Goal: Information Seeking & Learning: Learn about a topic

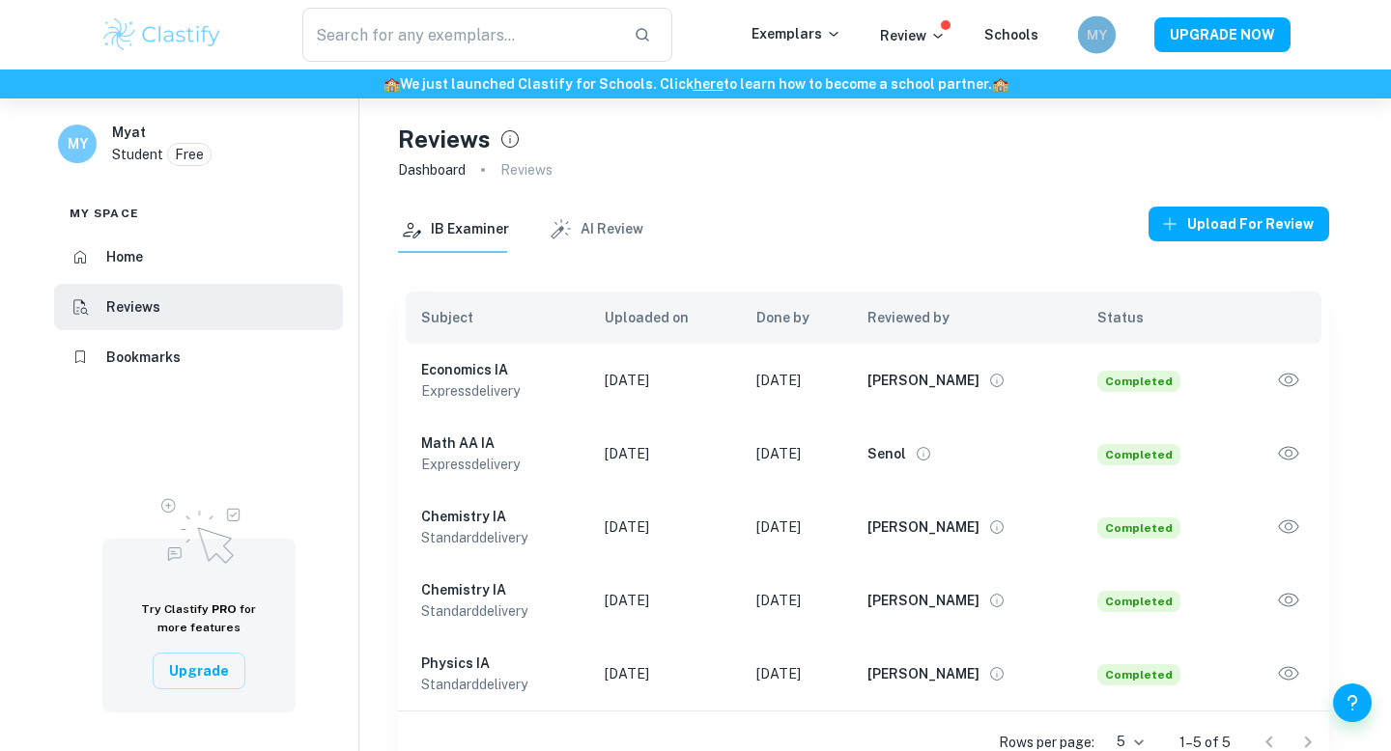
click at [1094, 44] on h6 "MY" at bounding box center [1096, 34] width 22 height 21
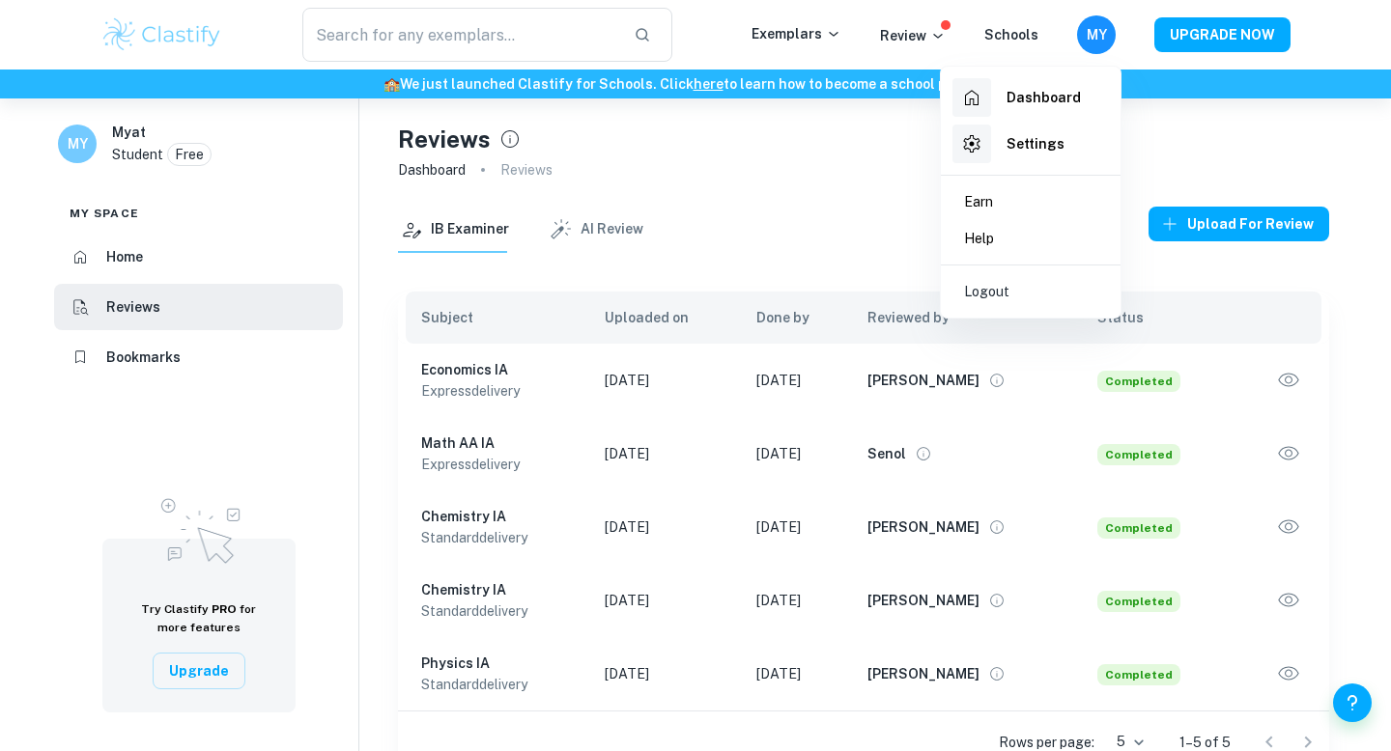
click at [908, 54] on div at bounding box center [695, 375] width 1391 height 751
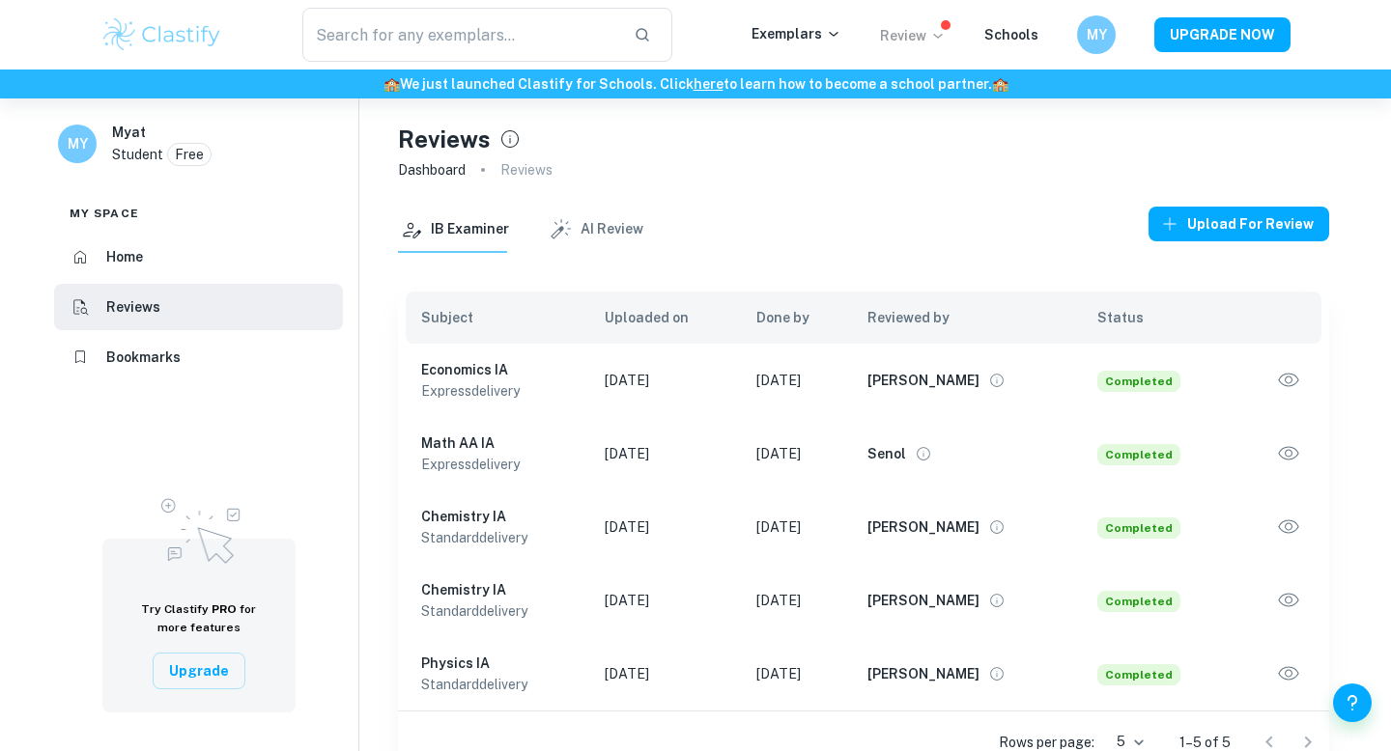
click at [929, 44] on p "Review" at bounding box center [913, 35] width 66 height 21
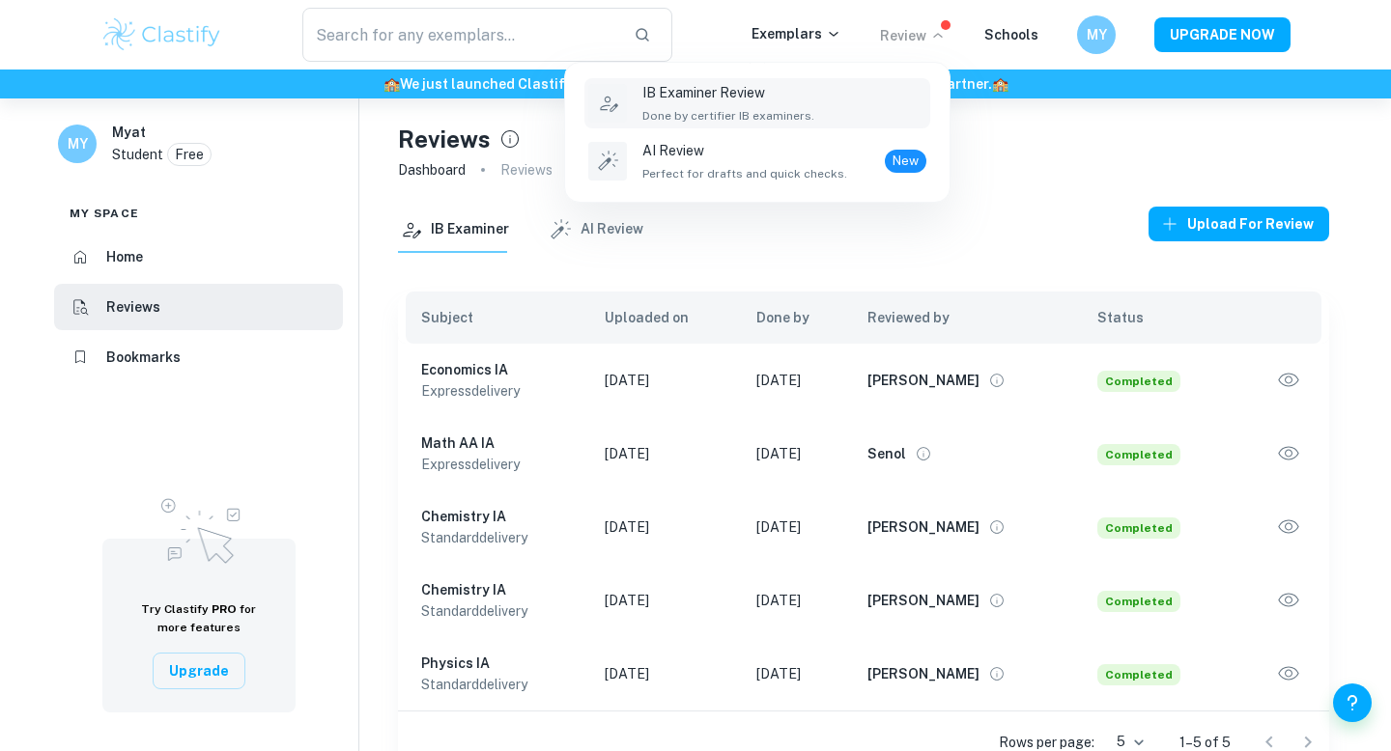
click at [872, 97] on div "IB Examiner Review Done by certifier IB examiners." at bounding box center [784, 103] width 284 height 42
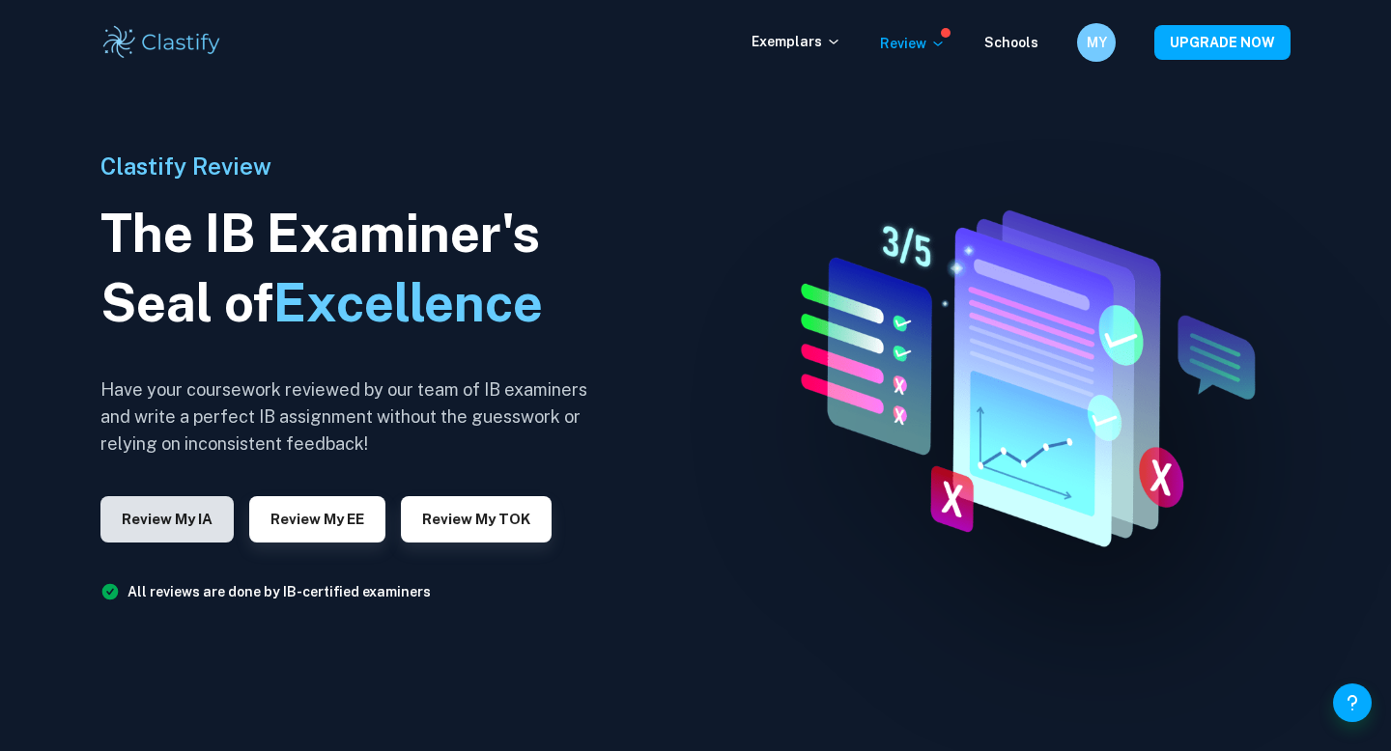
click at [204, 517] on button "Review my IA" at bounding box center [166, 519] width 133 height 46
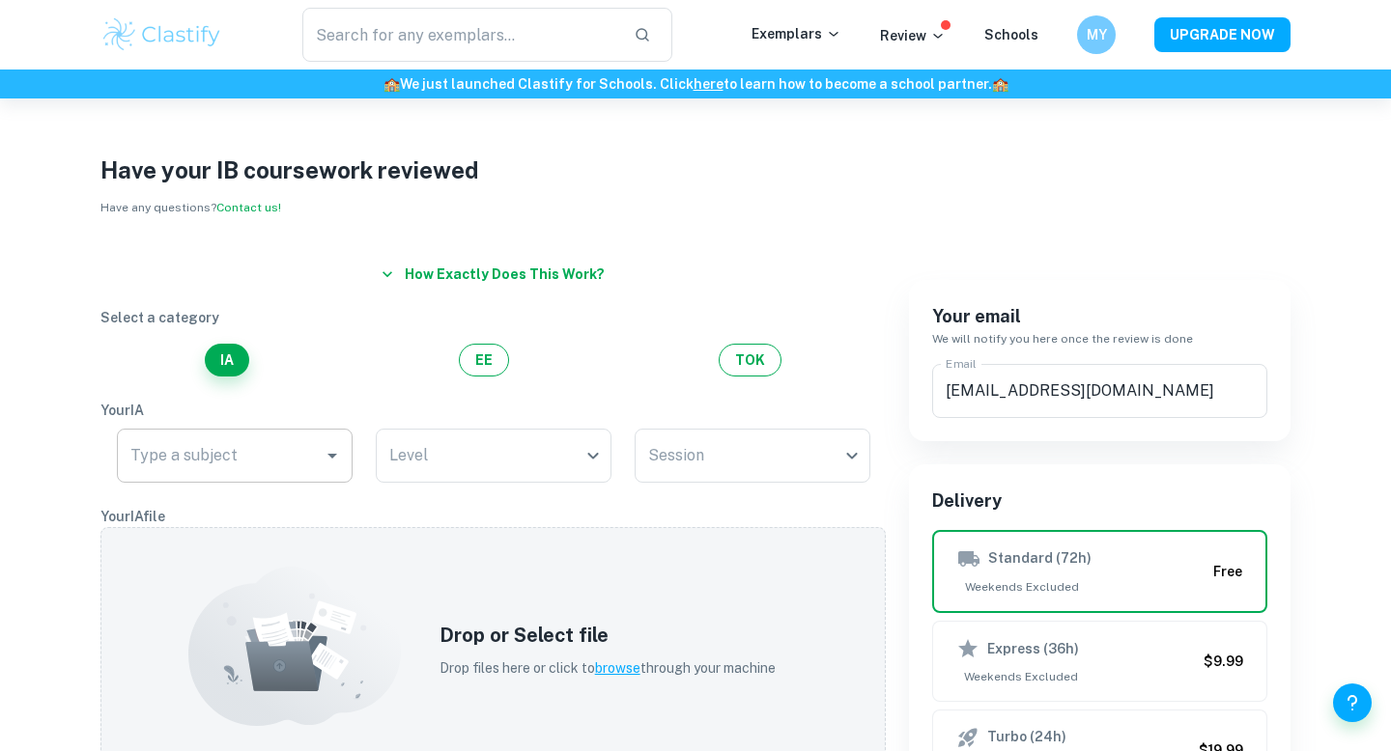
click at [316, 450] on div "Type a subject" at bounding box center [235, 456] width 236 height 54
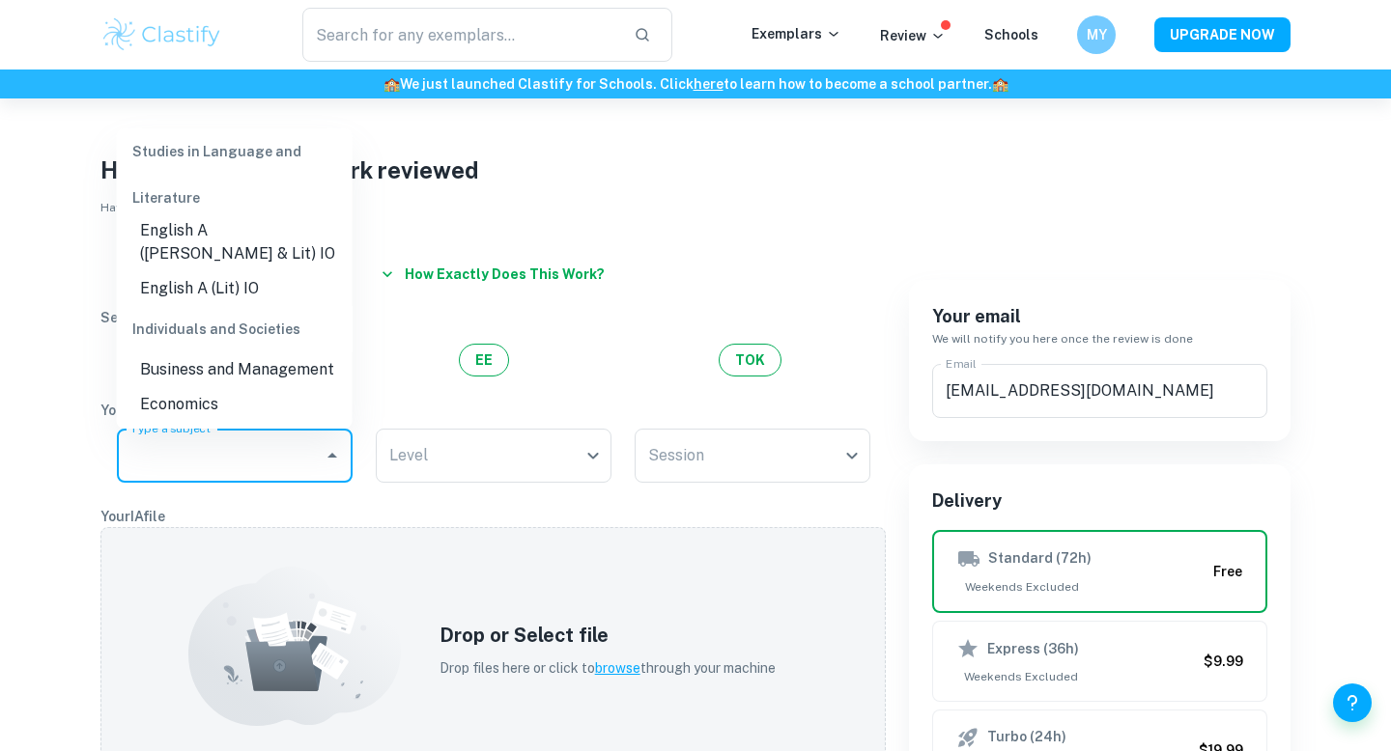
scroll to position [185, 0]
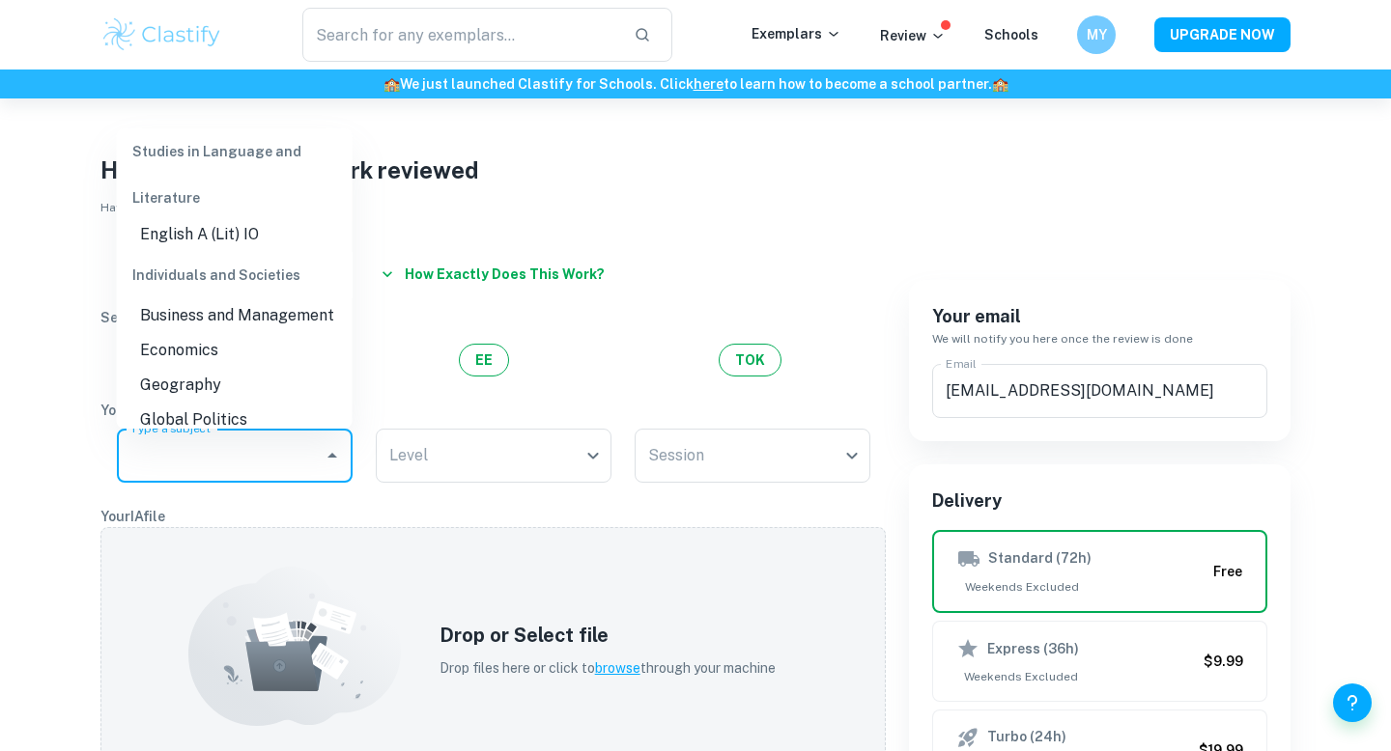
click at [237, 333] on li "Economics" at bounding box center [235, 350] width 236 height 35
type input "Economics"
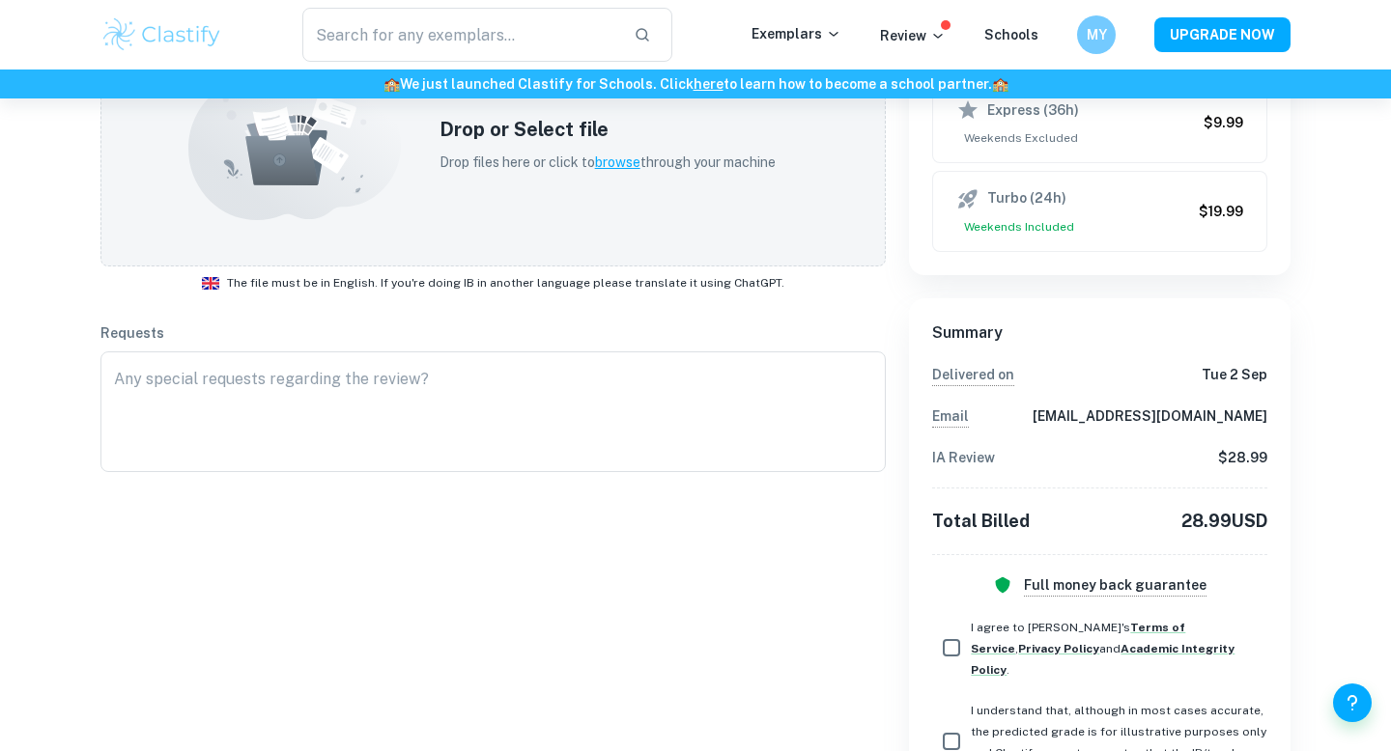
scroll to position [440, 0]
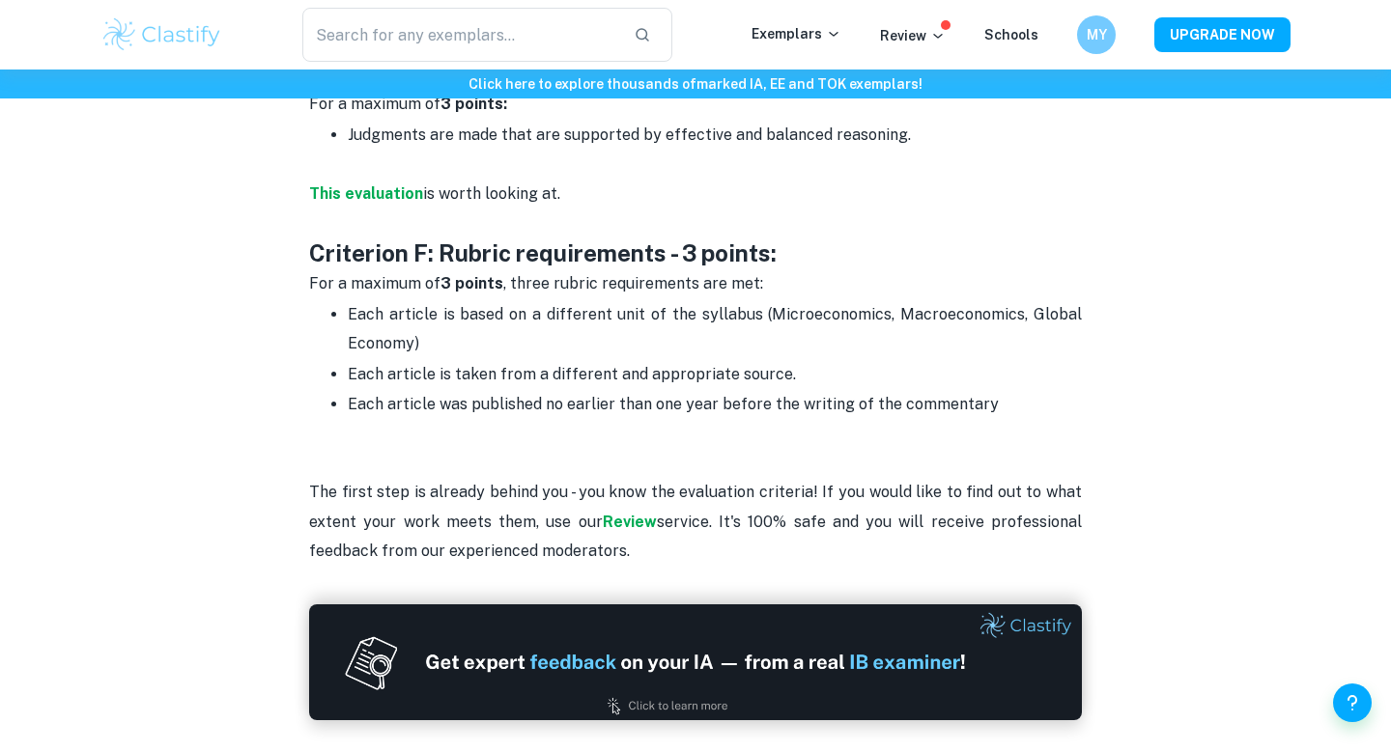
scroll to position [2818, 0]
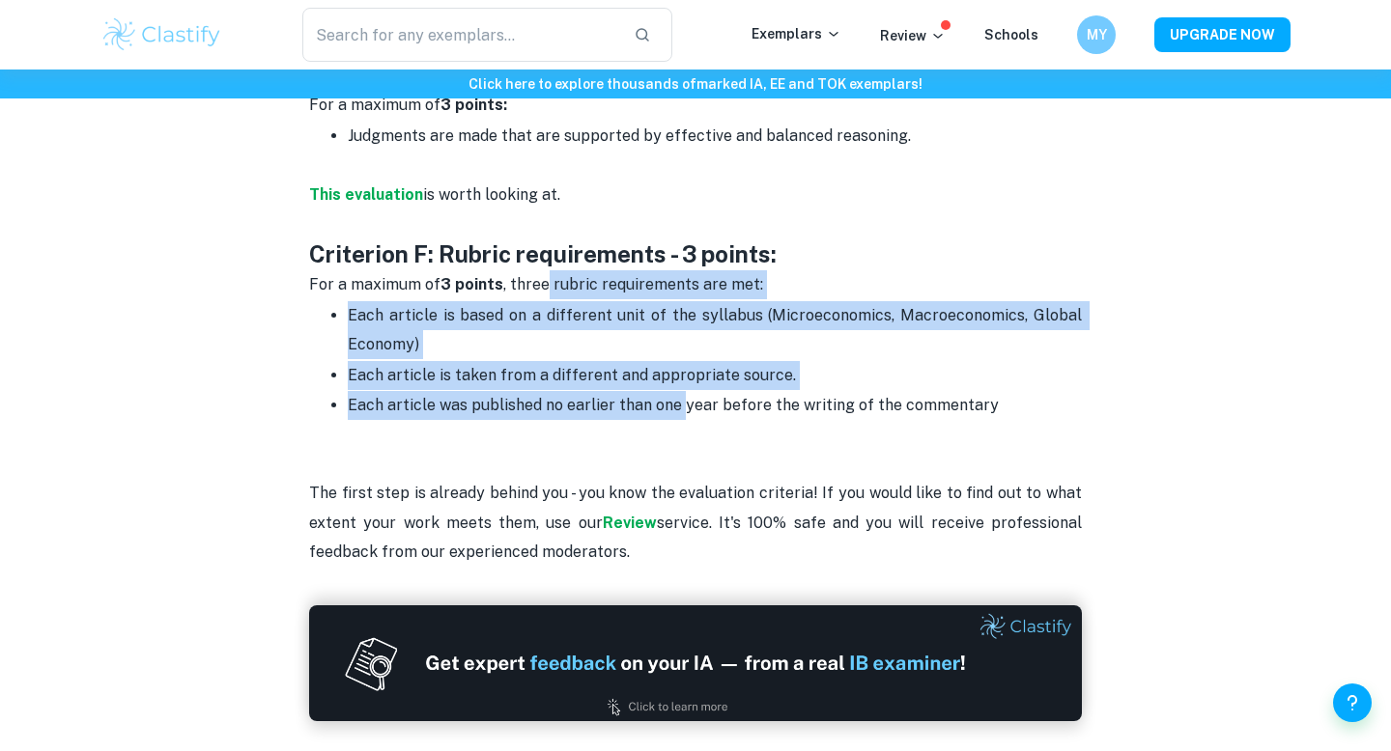
drag, startPoint x: 547, startPoint y: 235, endPoint x: 687, endPoint y: 369, distance: 194.0
click at [687, 391] on p "Each article was published no earlier than one year before the writing of the c…" at bounding box center [715, 420] width 734 height 59
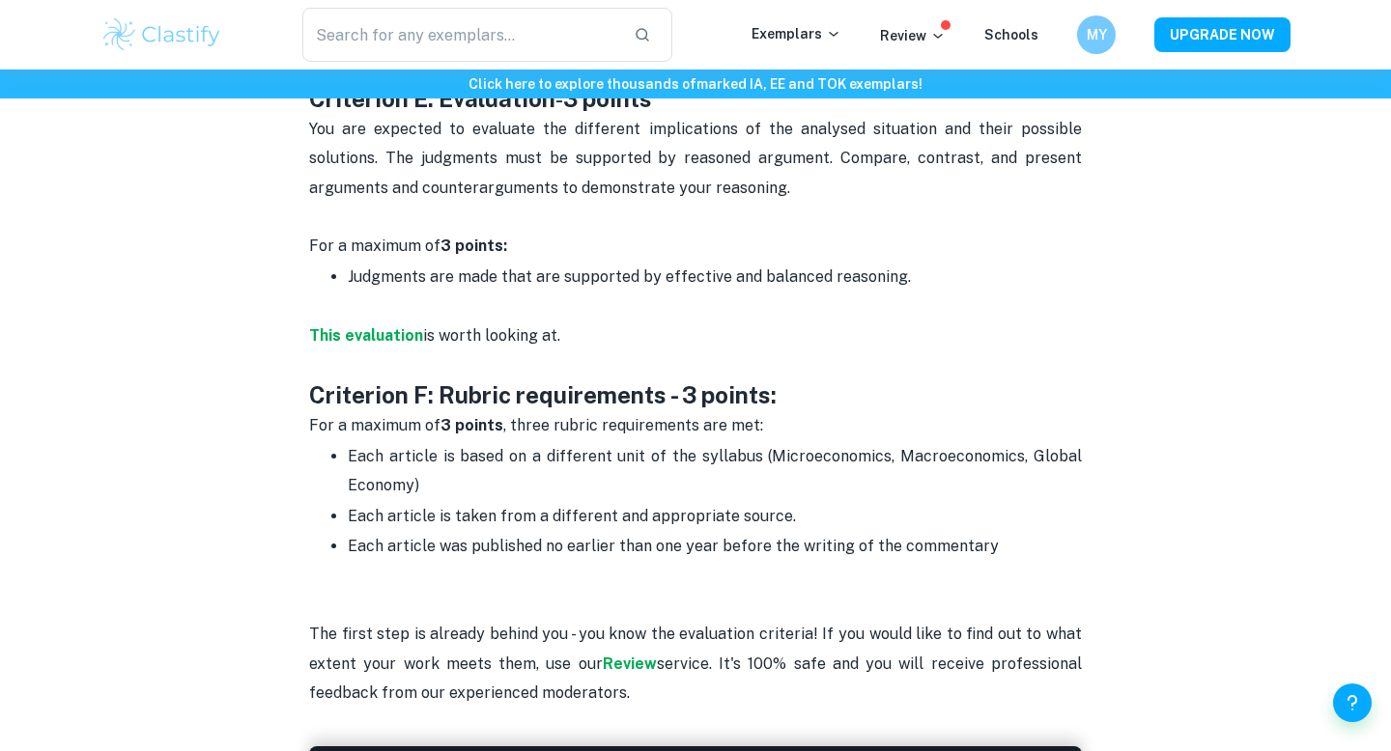
scroll to position [2532, 0]
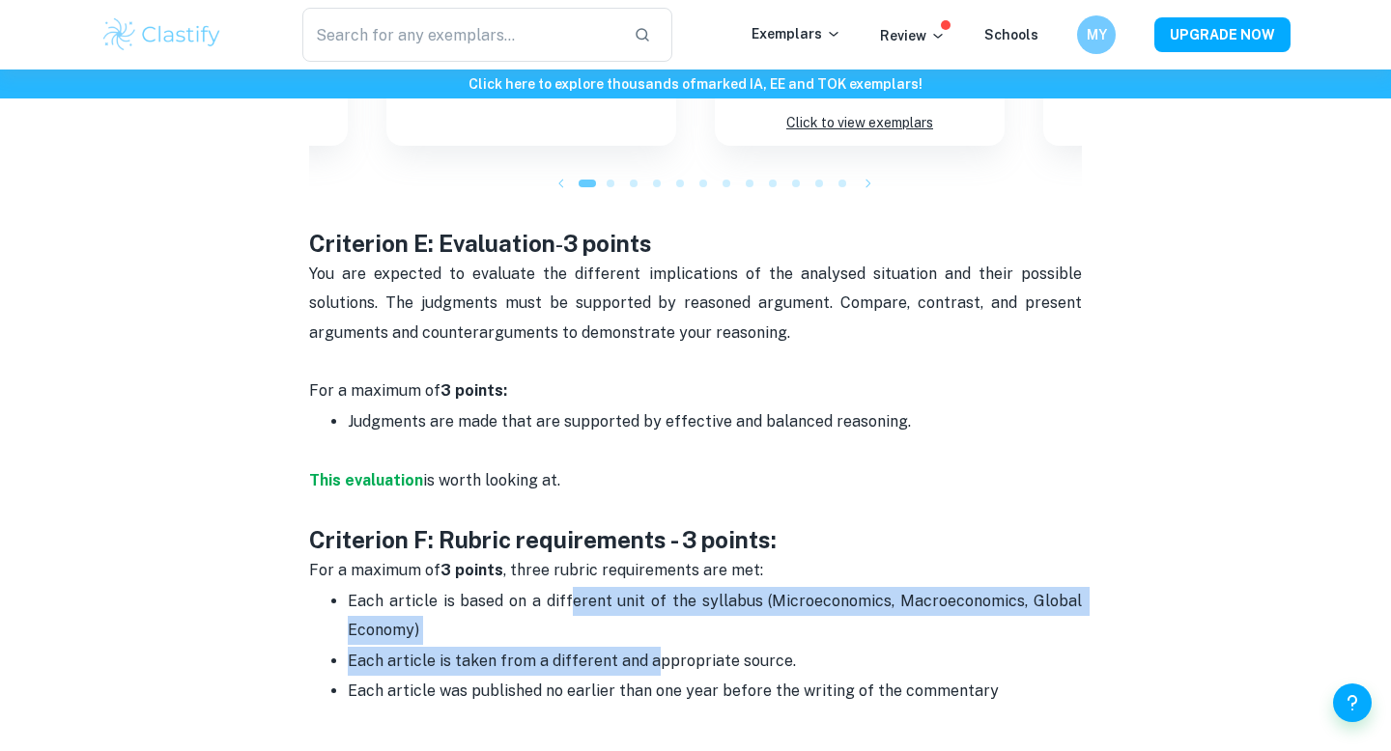
drag, startPoint x: 576, startPoint y: 544, endPoint x: 650, endPoint y: 605, distance: 96.7
click at [652, 606] on ul "Each article is based on a different unit of the syllabus (Microeconomics, Macr…" at bounding box center [695, 661] width 773 height 150
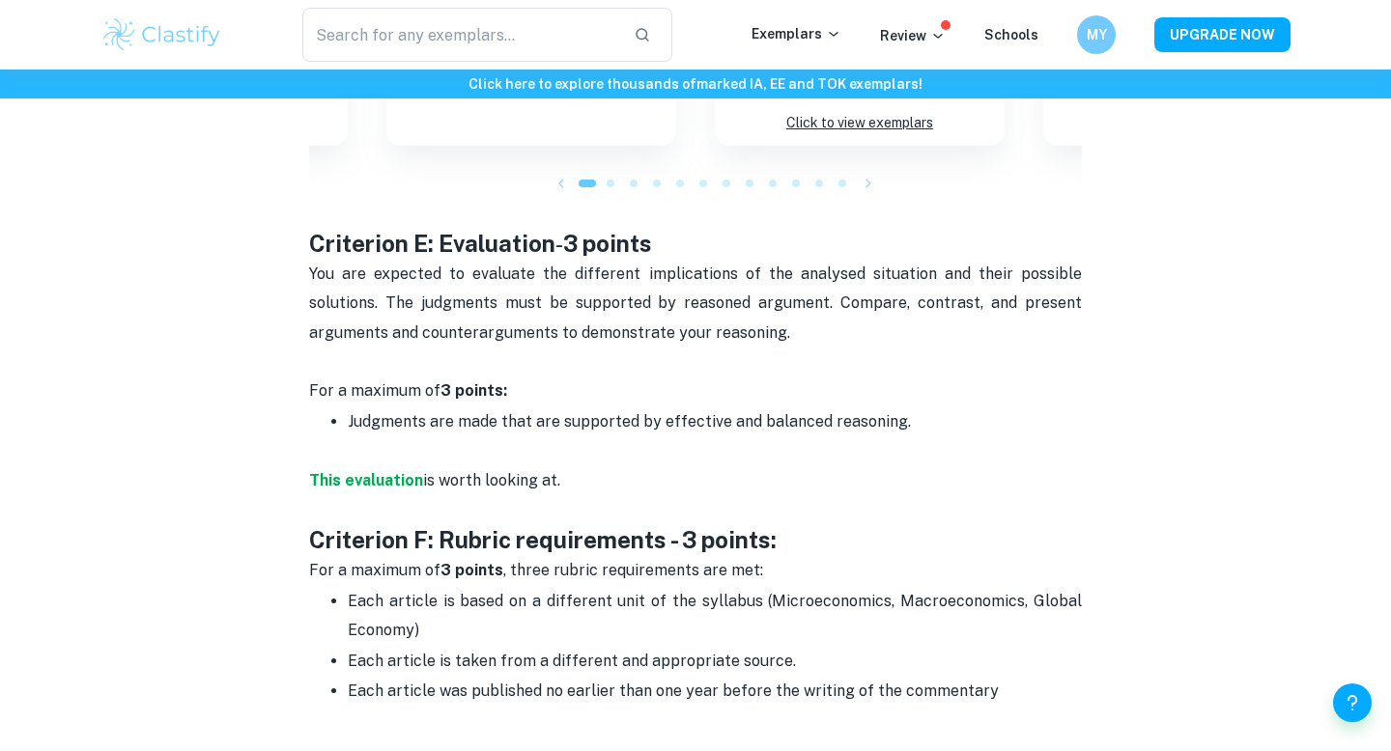
click at [752, 677] on p "Each article was published no earlier than one year before the writing of the c…" at bounding box center [715, 706] width 734 height 59
drag, startPoint x: 794, startPoint y: 607, endPoint x: 520, endPoint y: 574, distance: 276.3
click at [520, 586] on ul "Each article is based on a different unit of the syllabus (Microeconomics, Macr…" at bounding box center [695, 661] width 773 height 150
click at [518, 587] on p "Each article is based on a different unit of the syllabus (Microeconomics, Macr…" at bounding box center [715, 616] width 734 height 59
drag, startPoint x: 354, startPoint y: 629, endPoint x: 654, endPoint y: 626, distance: 299.4
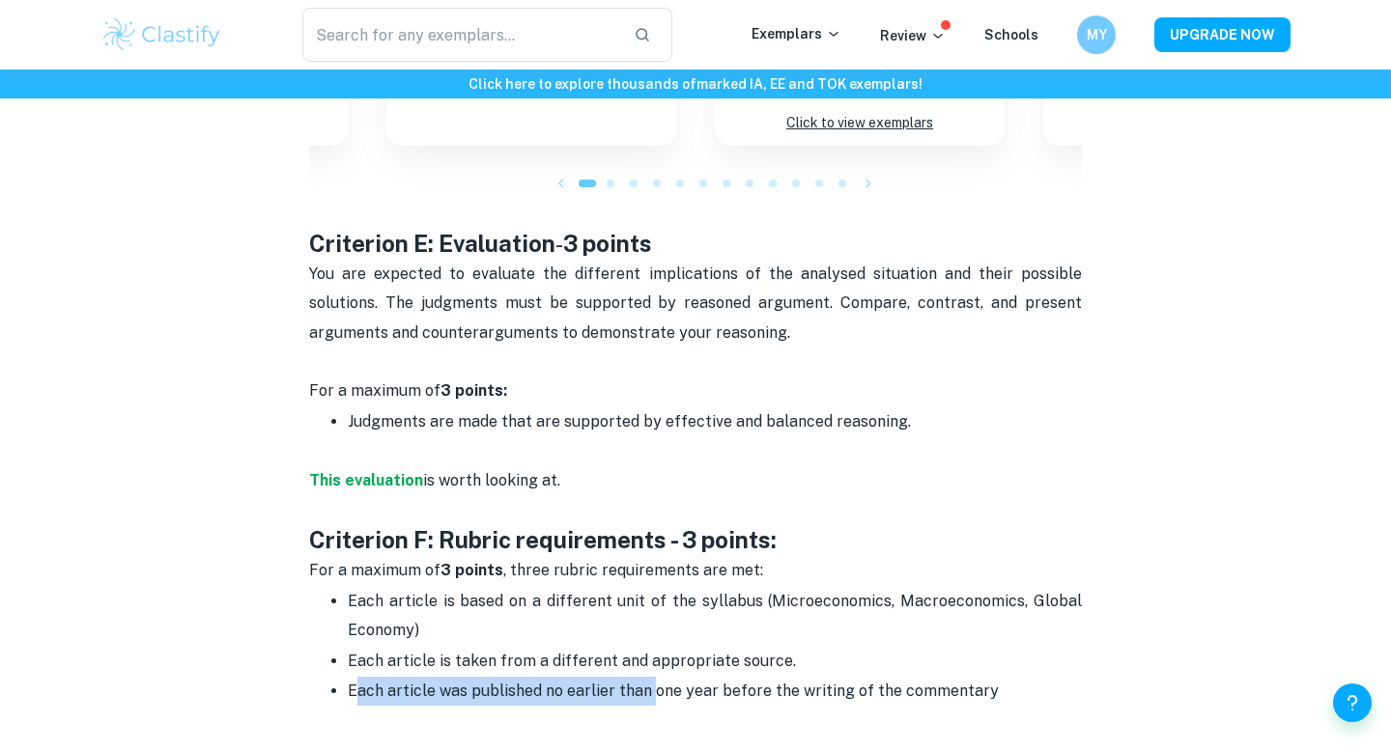
click at [654, 682] on span "Each article was published no earlier than one year before the writing of the c…" at bounding box center [673, 691] width 651 height 18
click at [747, 647] on p "Each article is taken from a different and appropriate source." at bounding box center [715, 661] width 734 height 29
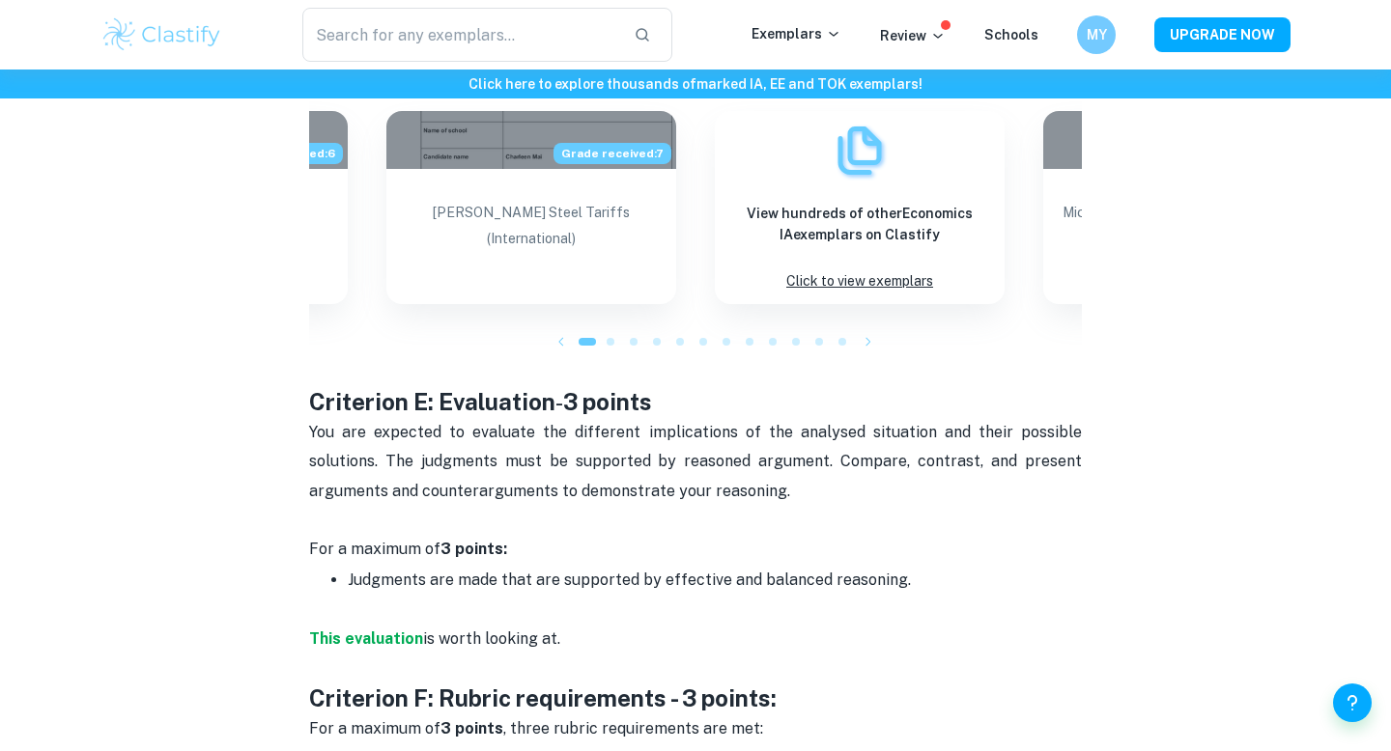
scroll to position [2348, 0]
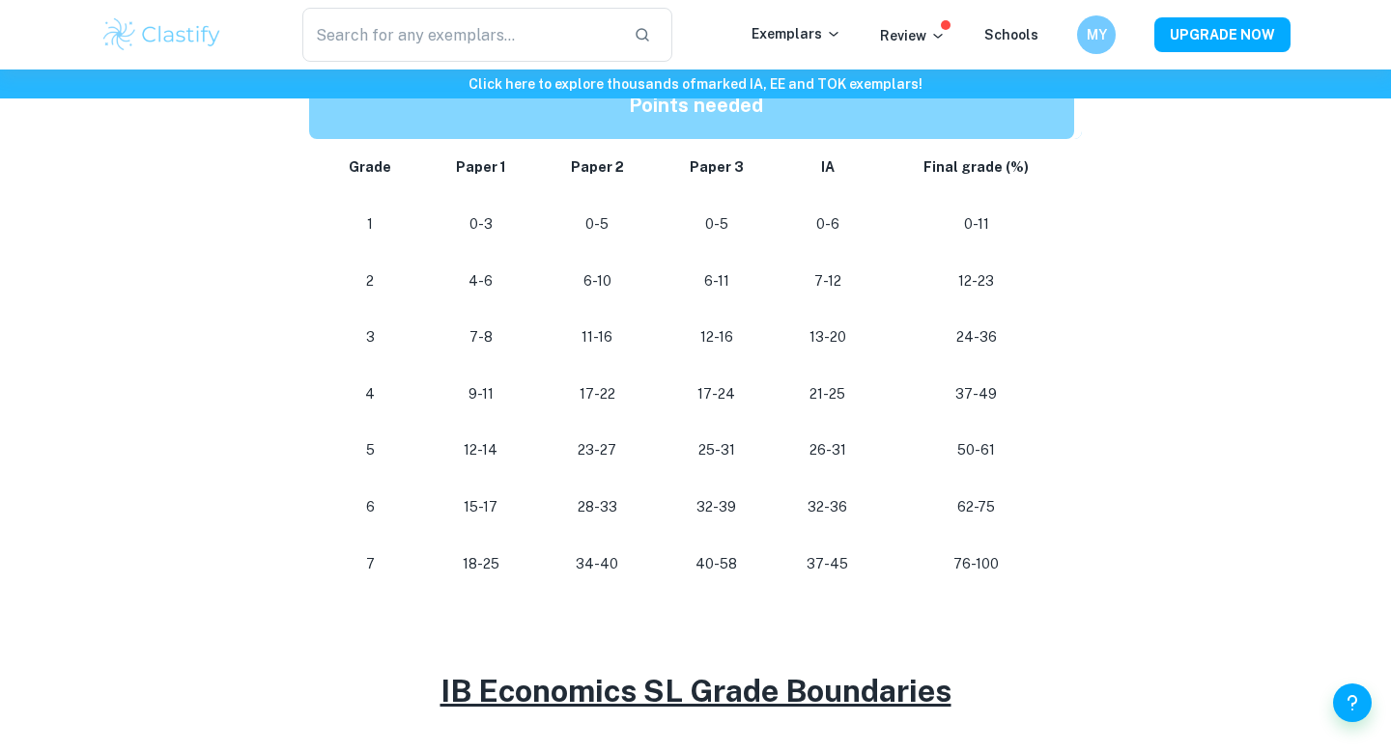
scroll to position [1028, 0]
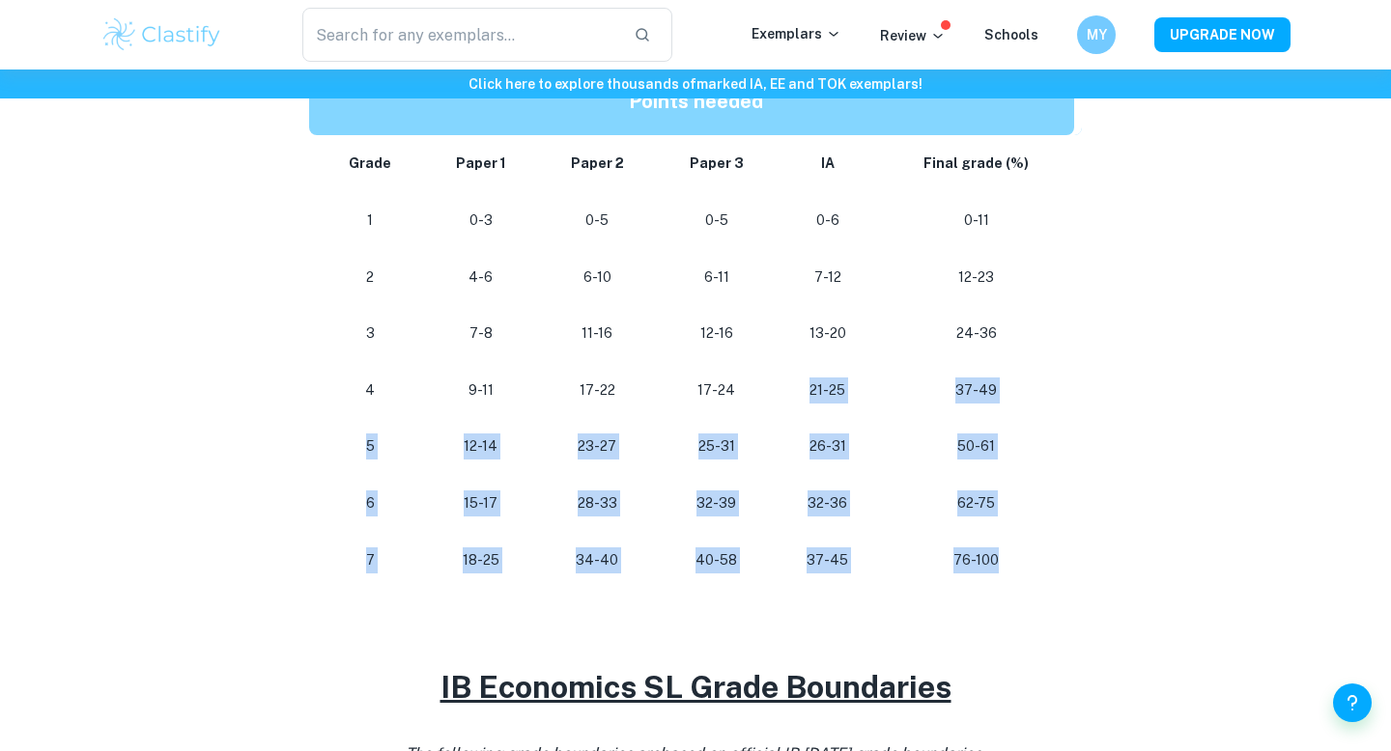
drag, startPoint x: 1006, startPoint y: 558, endPoint x: 747, endPoint y: 398, distance: 304.4
click at [747, 398] on tbody "Grade Paper 1 Paper 2 Paper 3 IA Final grade (%) 1 0-3 0-5 0-5 0-6 0-11 2 4-6 6…" at bounding box center [695, 361] width 773 height 453
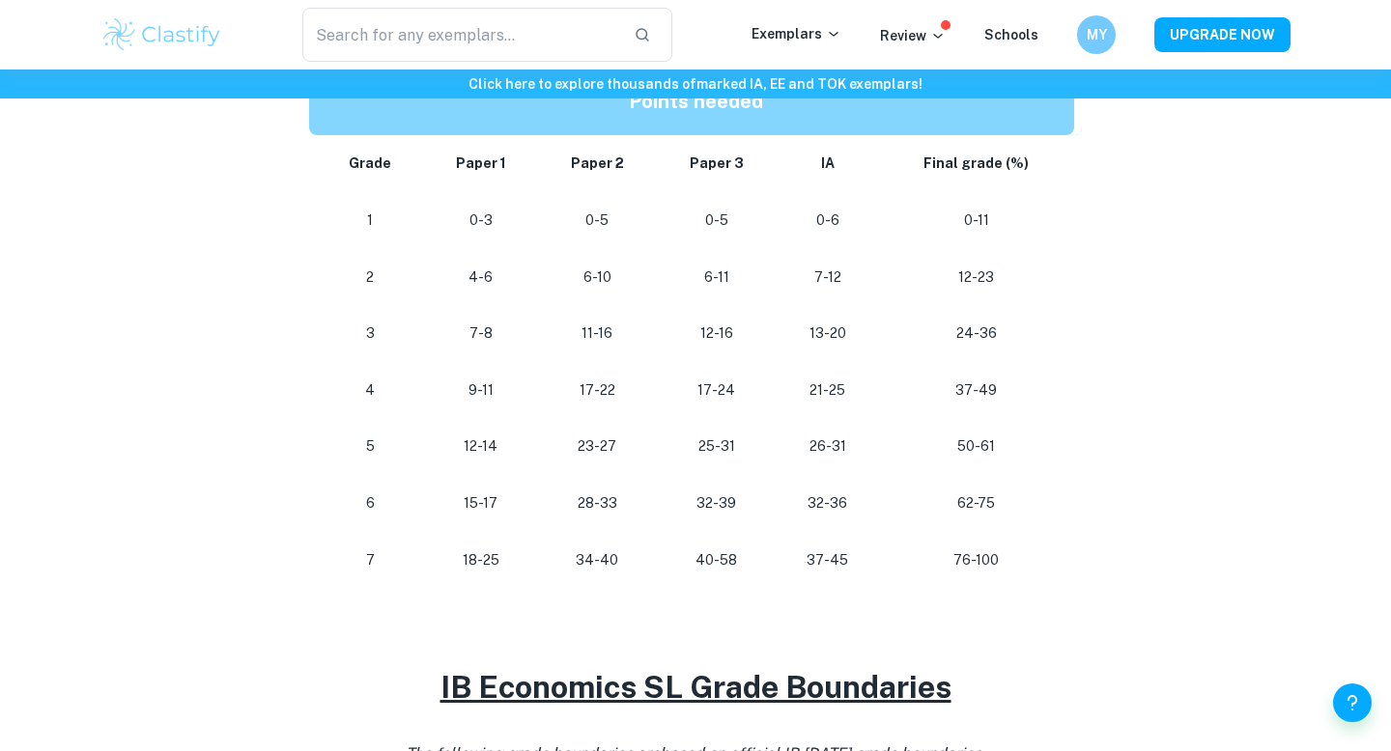
click at [930, 399] on p "37-49" at bounding box center [976, 391] width 164 height 26
click at [1023, 560] on p "76-100" at bounding box center [976, 561] width 164 height 26
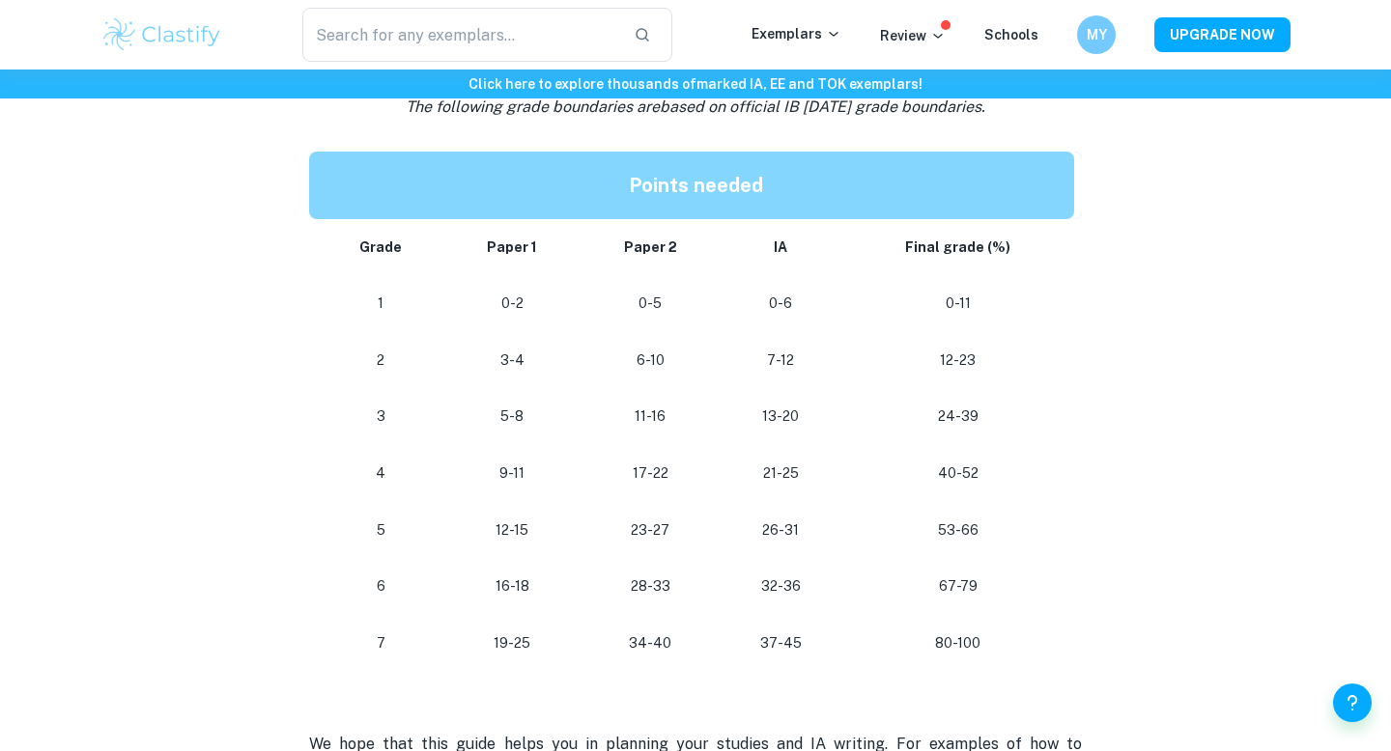
scroll to position [2013, 0]
